Goal: Transaction & Acquisition: Download file/media

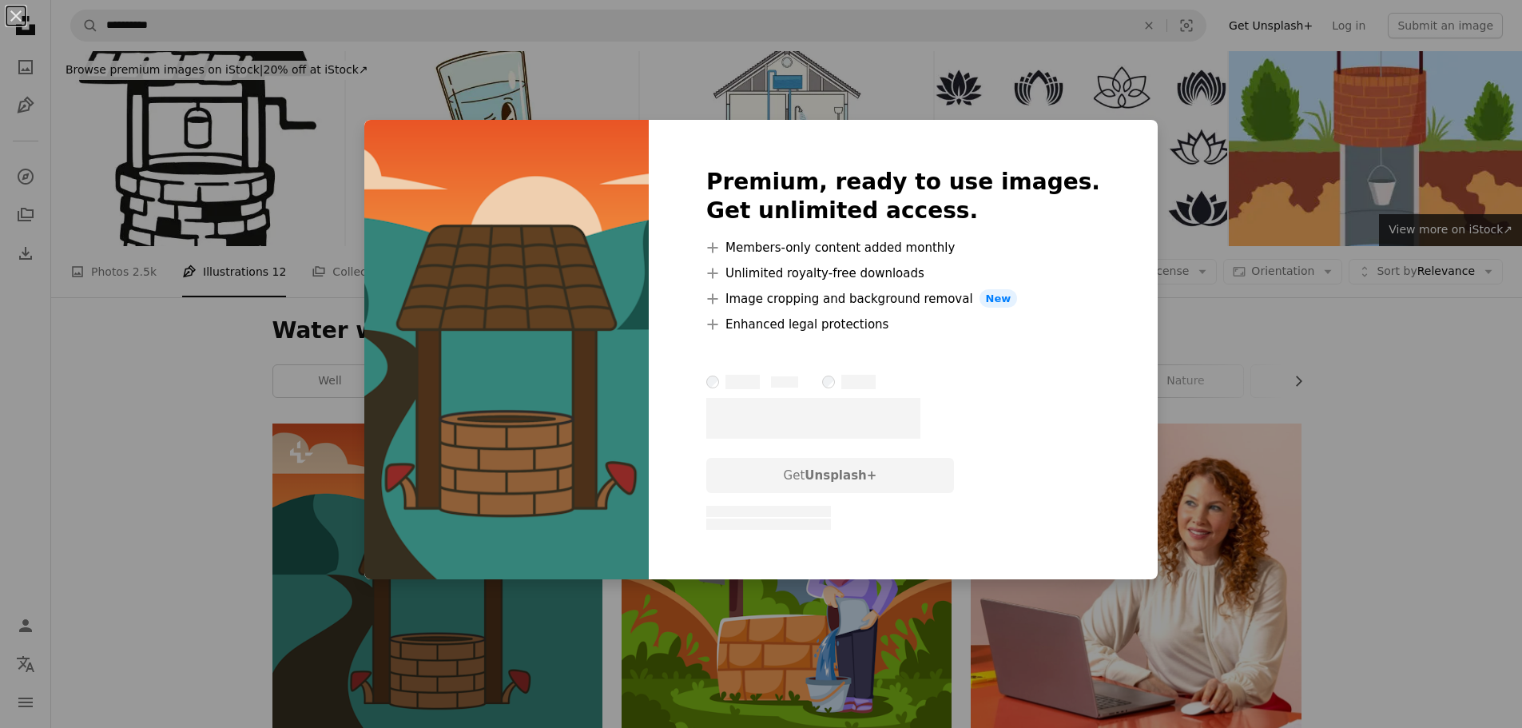
scroll to position [240, 0]
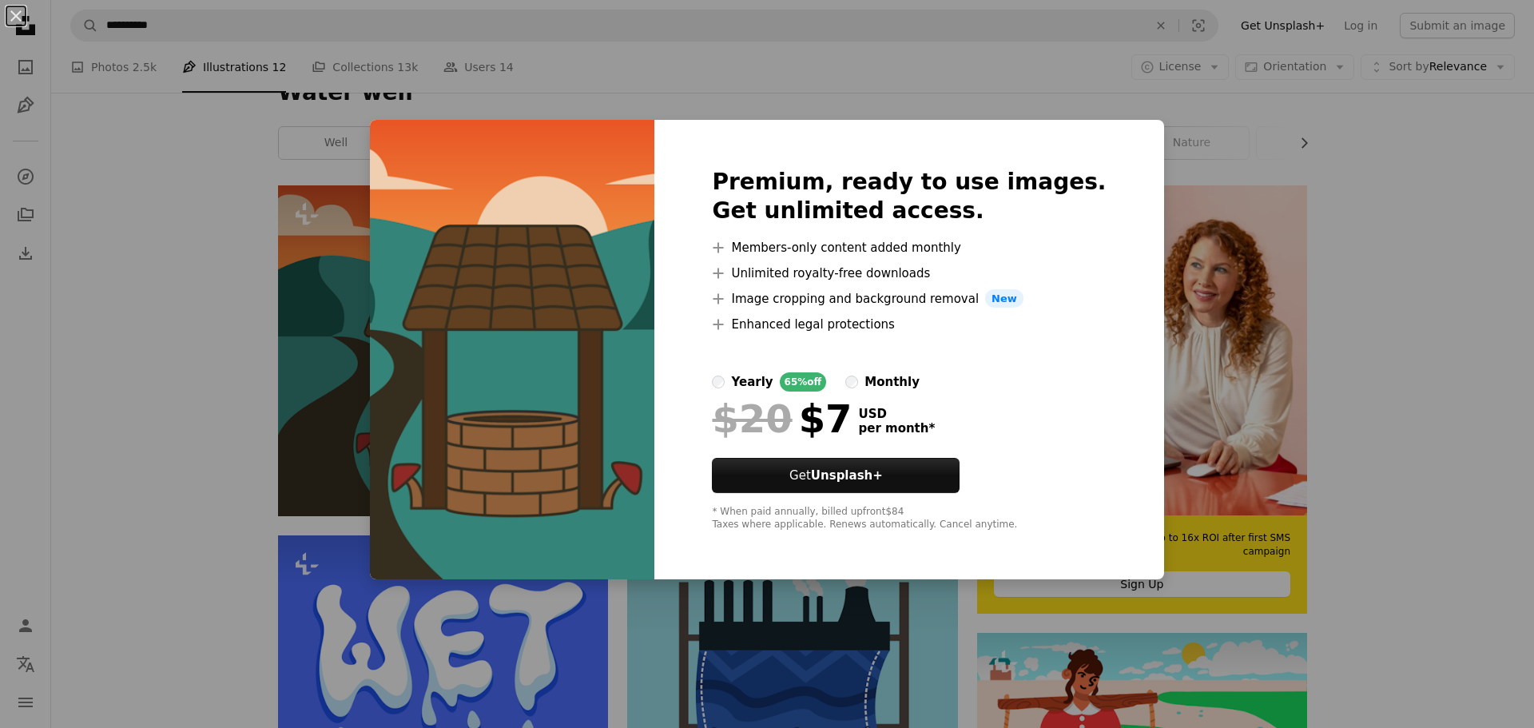
click at [1397, 181] on div "An X shape Premium, ready to use images. Get unlimited access. A plus sign Memb…" at bounding box center [767, 364] width 1534 height 728
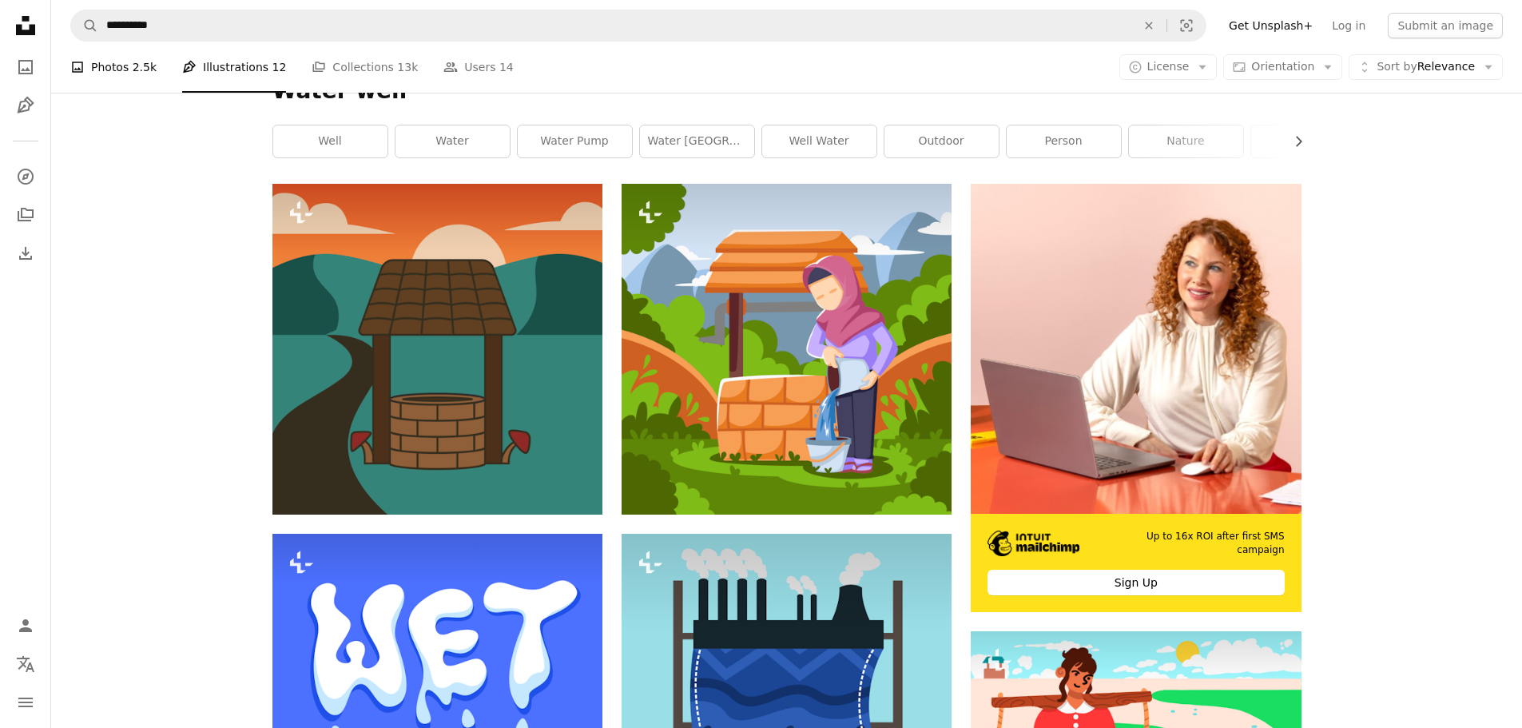
click at [107, 72] on link "A photo Photos 2.5k" at bounding box center [113, 67] width 86 height 51
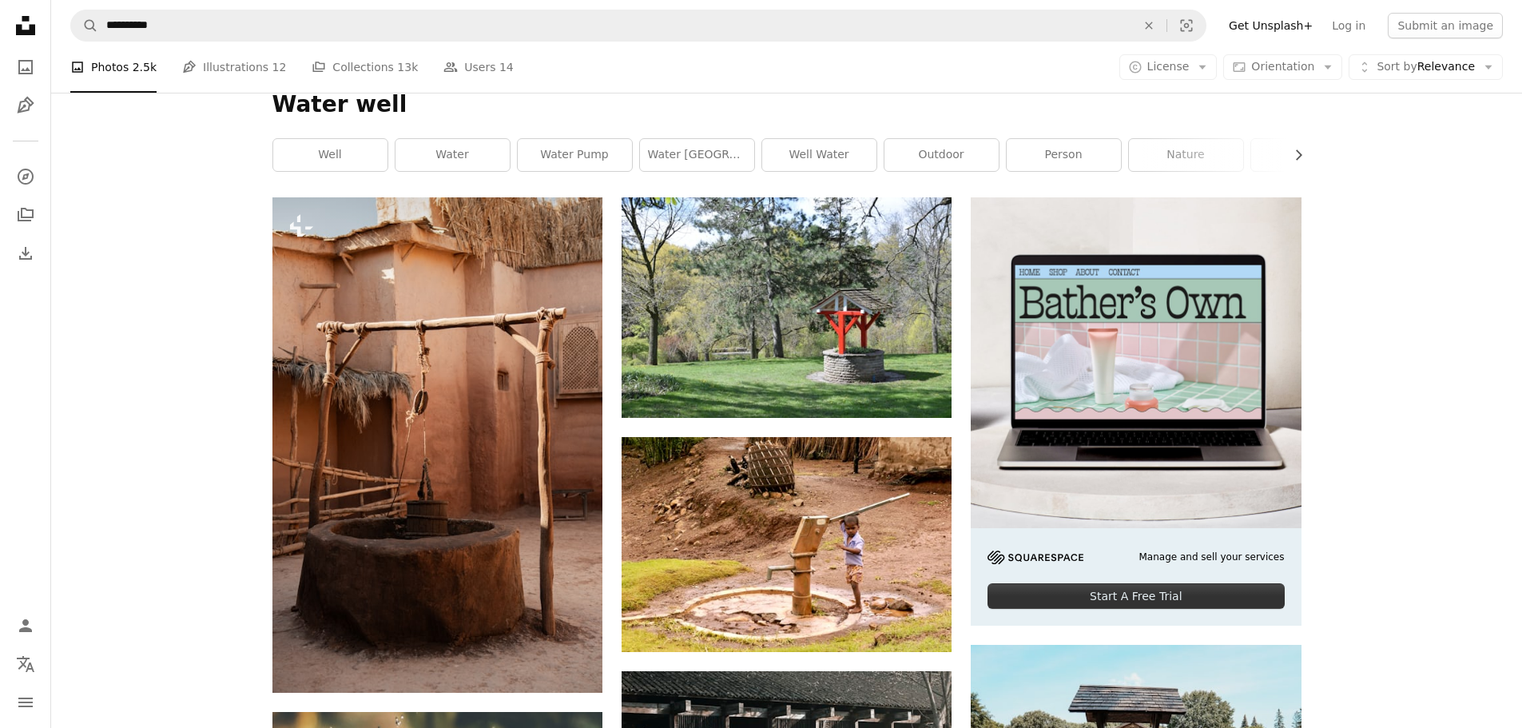
scroll to position [320, 0]
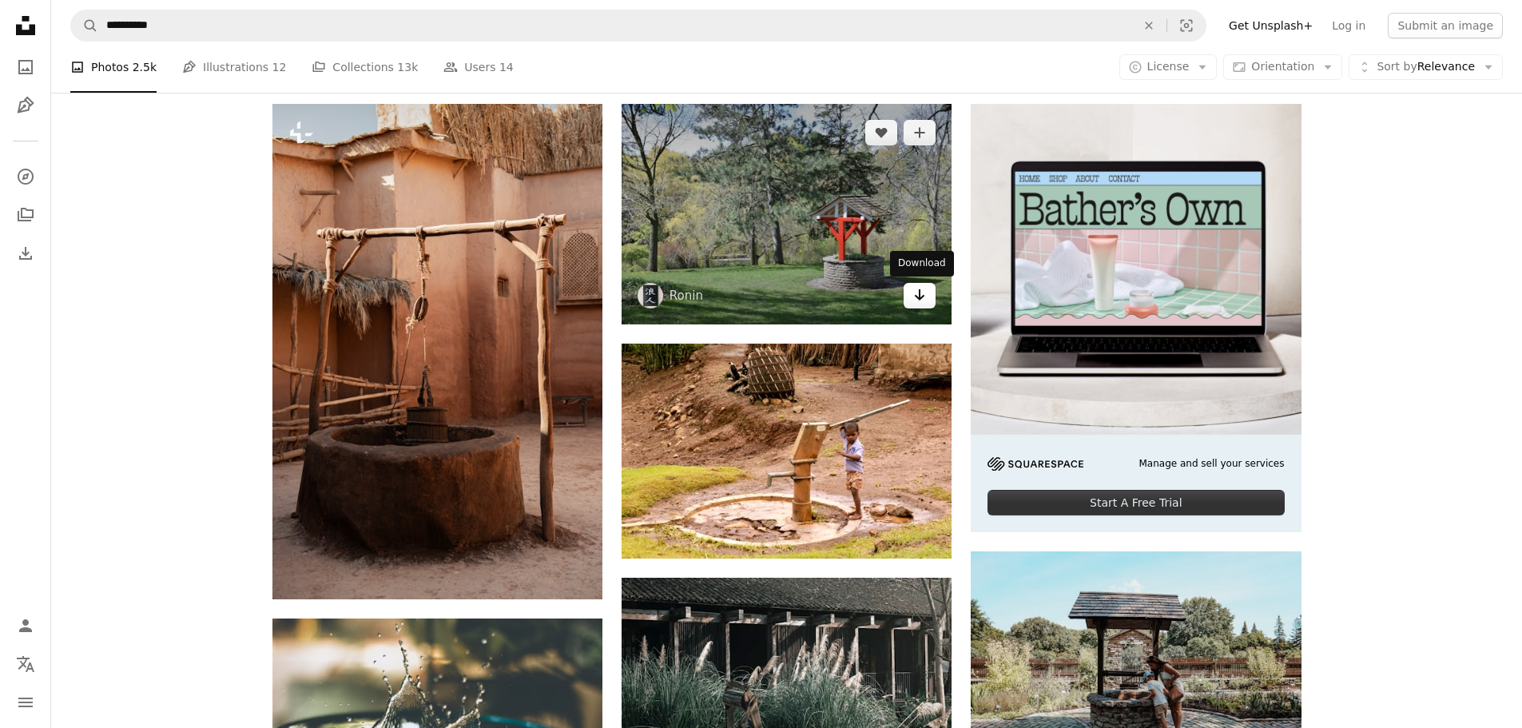
click at [908, 303] on link "Arrow pointing down" at bounding box center [920, 296] width 32 height 26
